Goal: Task Accomplishment & Management: Use online tool/utility

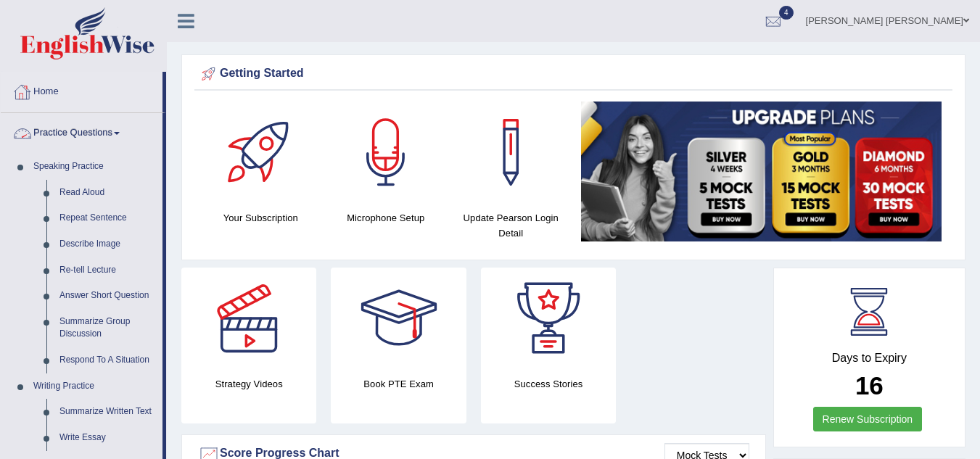
click at [55, 94] on link "Home" at bounding box center [82, 90] width 162 height 36
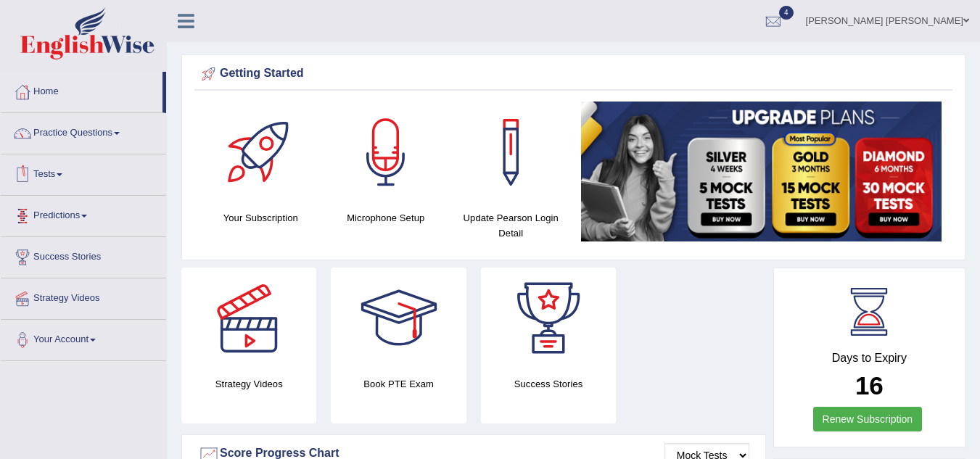
click at [62, 176] on span at bounding box center [60, 174] width 6 height 3
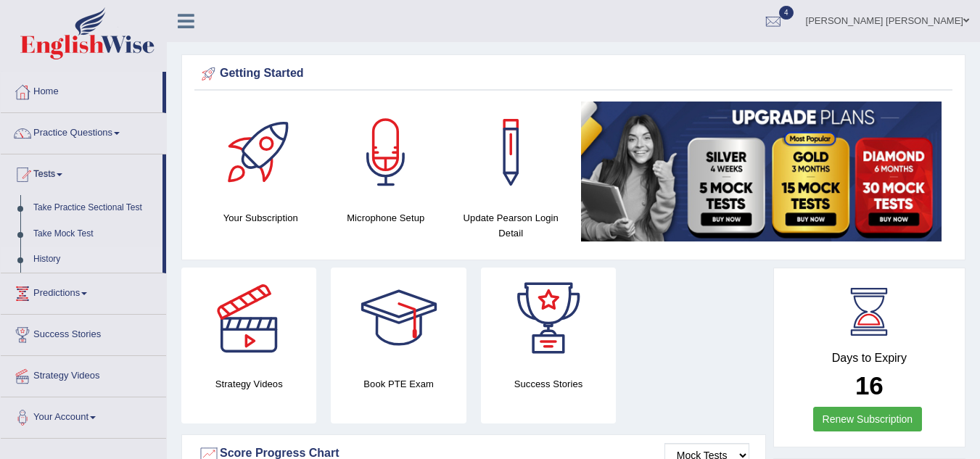
click at [50, 251] on link "History" at bounding box center [95, 260] width 136 height 26
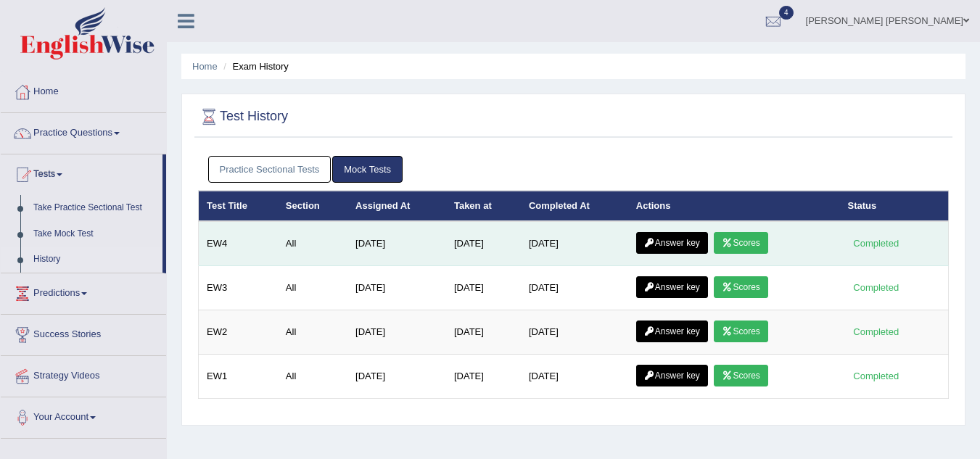
click at [743, 244] on link "Scores" at bounding box center [741, 243] width 54 height 22
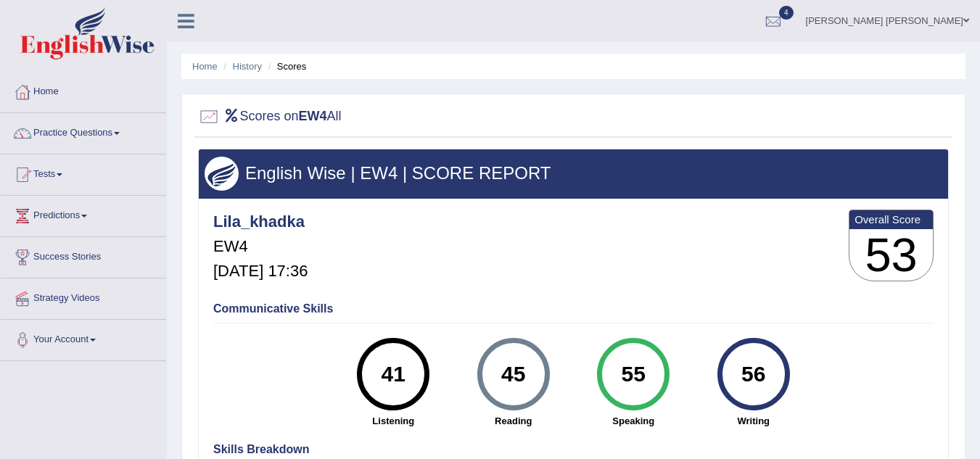
click at [679, 250] on div "Lila_khadka EW4 Aug 31, 2025, 17:36 Overall Score 53" at bounding box center [574, 249] width 728 height 86
click at [79, 136] on link "Practice Questions" at bounding box center [83, 131] width 165 height 36
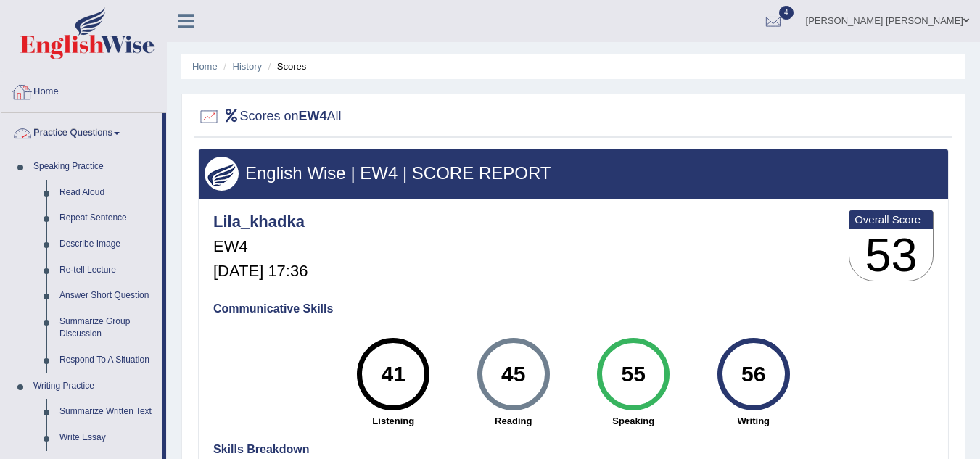
click at [44, 81] on link "Home" at bounding box center [83, 90] width 165 height 36
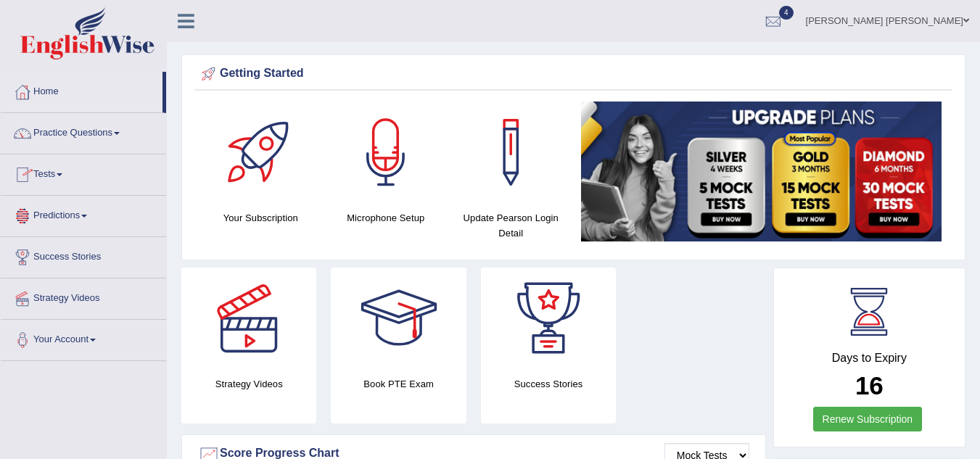
click at [47, 168] on link "Tests" at bounding box center [83, 173] width 165 height 36
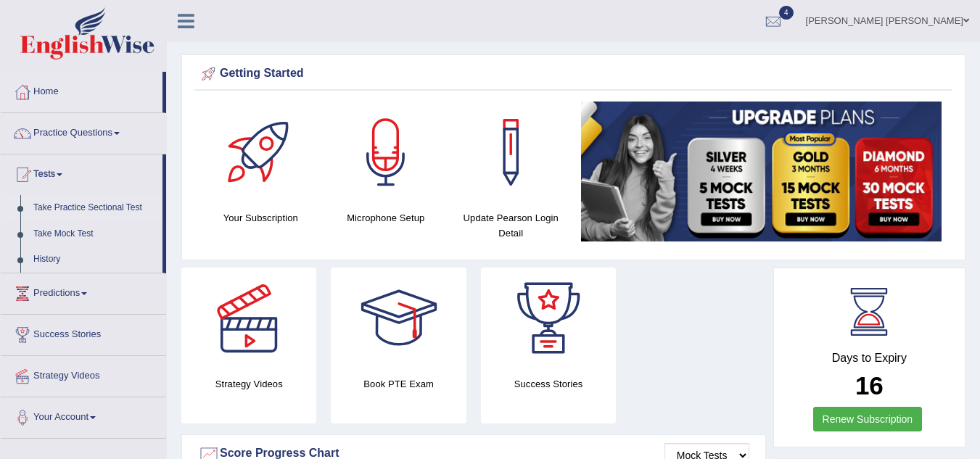
click at [74, 205] on link "Take Practice Sectional Test" at bounding box center [95, 208] width 136 height 26
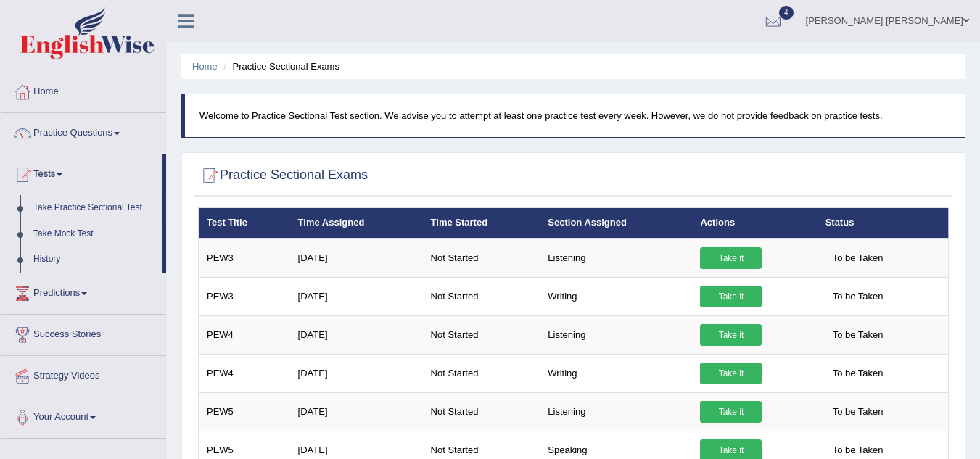
click at [453, 166] on div at bounding box center [573, 176] width 751 height 30
click at [65, 234] on link "Take Mock Test" at bounding box center [95, 234] width 136 height 26
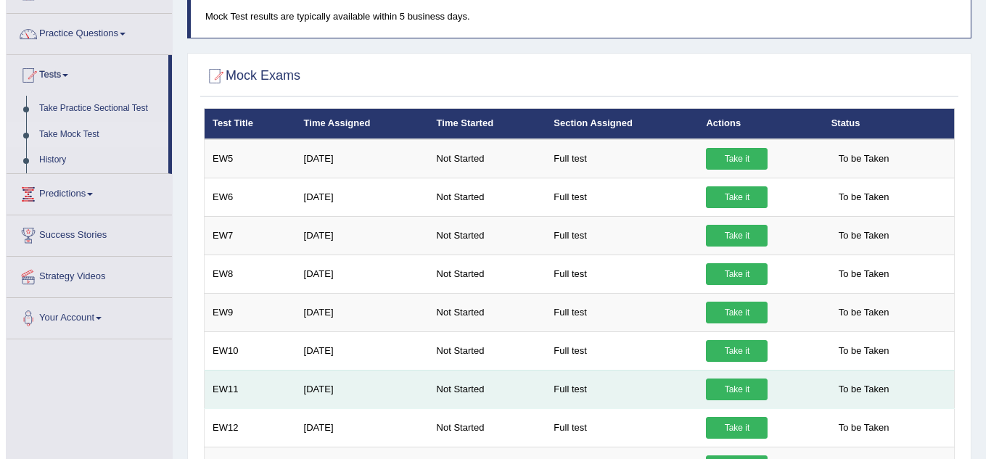
scroll to position [72, 0]
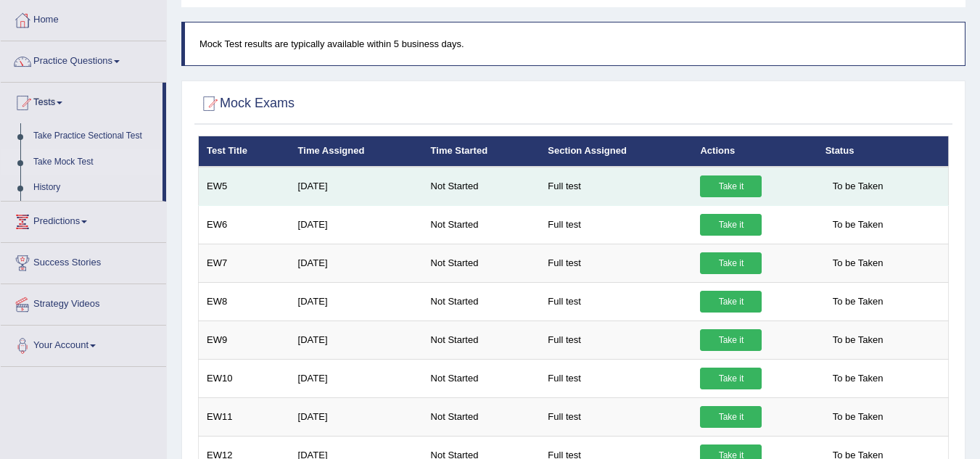
click at [745, 182] on link "Take it" at bounding box center [731, 187] width 62 height 22
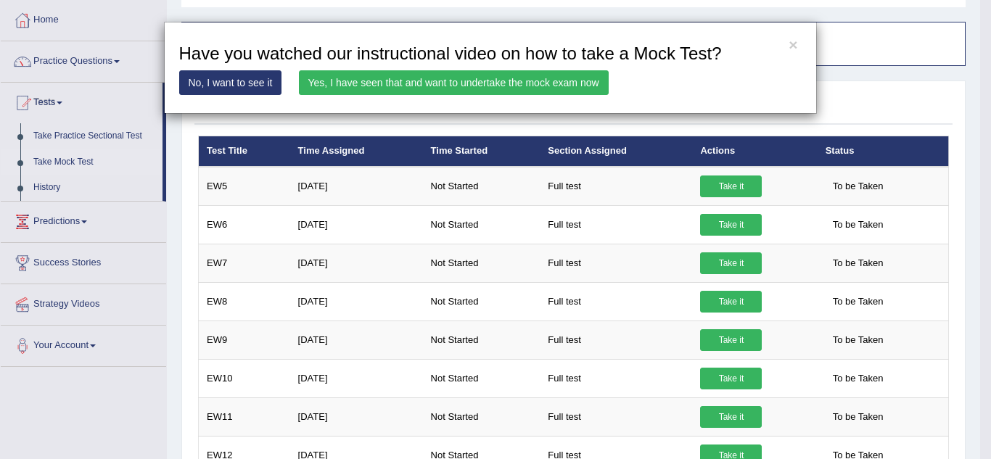
click at [504, 112] on div "× Have you watched our instructional video on how to take a Mock Test? No, I wa…" at bounding box center [490, 68] width 653 height 92
click at [470, 82] on link "Yes, I have seen that and want to undertake the mock exam now" at bounding box center [454, 82] width 310 height 25
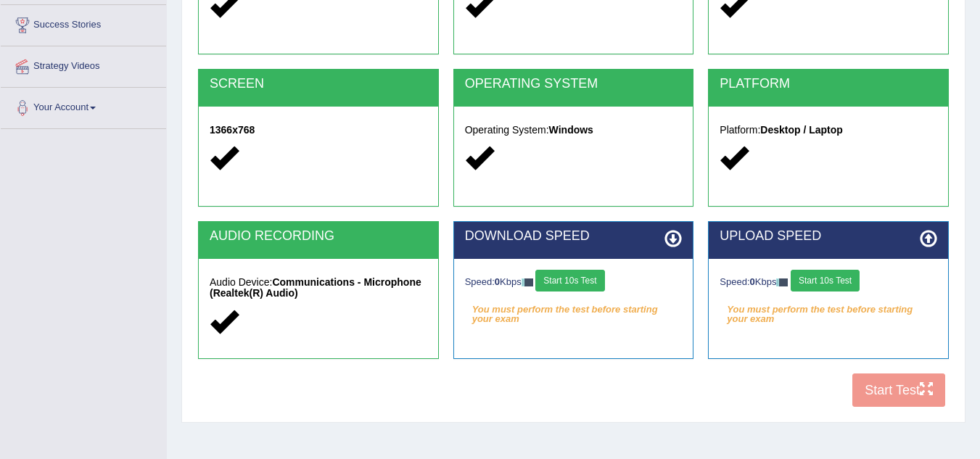
scroll to position [261, 0]
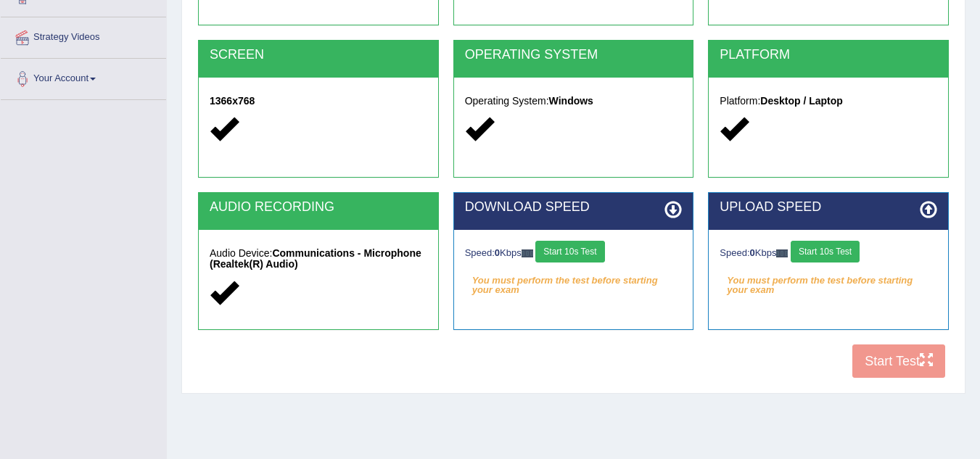
click at [594, 250] on button "Start 10s Test" at bounding box center [570, 252] width 69 height 22
click at [833, 250] on button "Start 10s Test" at bounding box center [825, 252] width 69 height 22
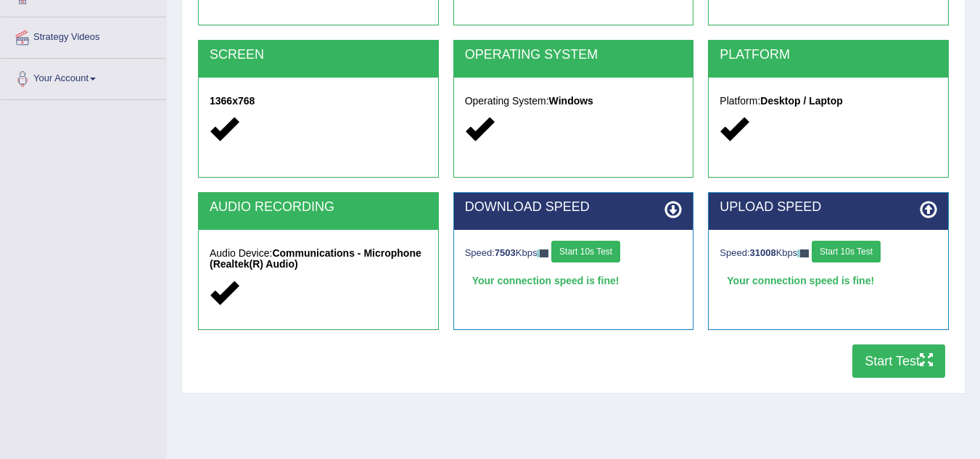
click at [889, 357] on button "Start Test" at bounding box center [899, 361] width 93 height 33
